Goal: Task Accomplishment & Management: Manage account settings

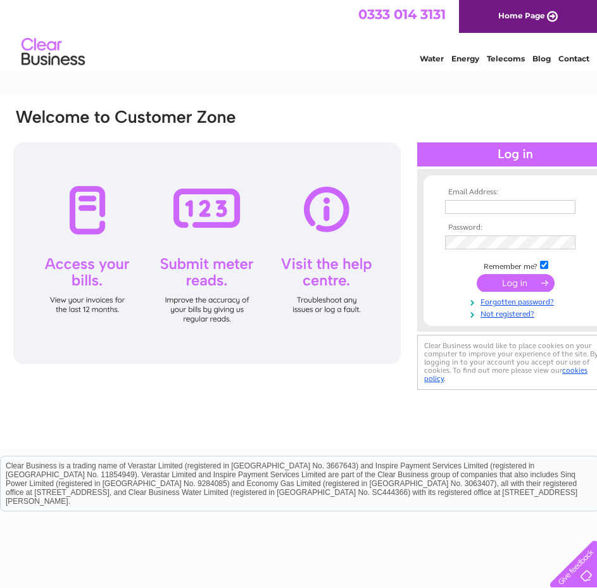
type input "hector@leisuretvrights.com"
click at [519, 287] on input "submit" at bounding box center [516, 283] width 78 height 18
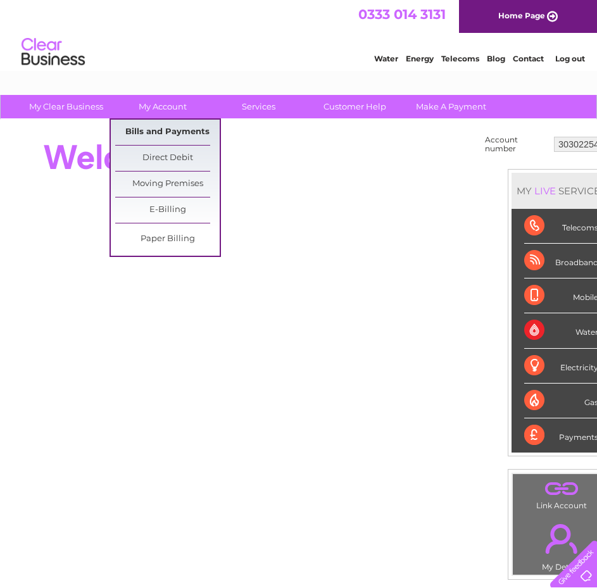
click at [165, 125] on link "Bills and Payments" at bounding box center [167, 132] width 104 height 25
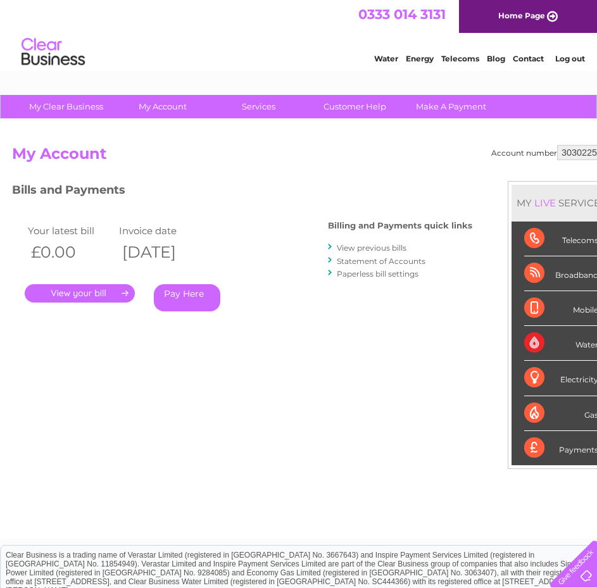
click at [377, 258] on link "Statement of Accounts" at bounding box center [381, 260] width 89 height 9
